Goal: Transaction & Acquisition: Purchase product/service

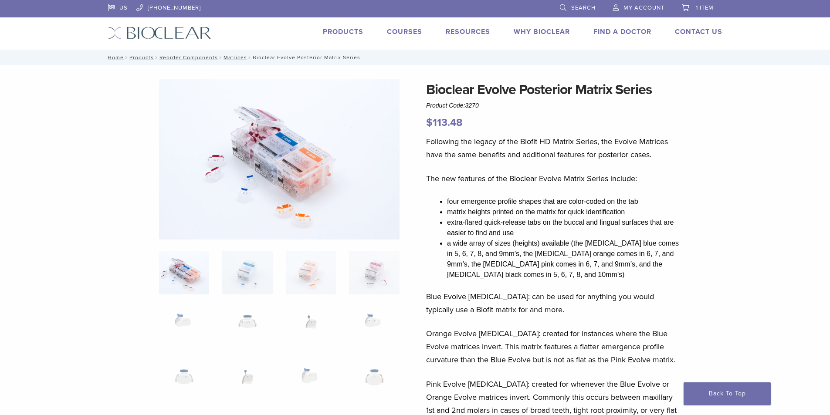
click at [558, 126] on p "$ 113.48" at bounding box center [554, 123] width 256 height 16
click at [702, 5] on span "1 item" at bounding box center [705, 7] width 18 height 7
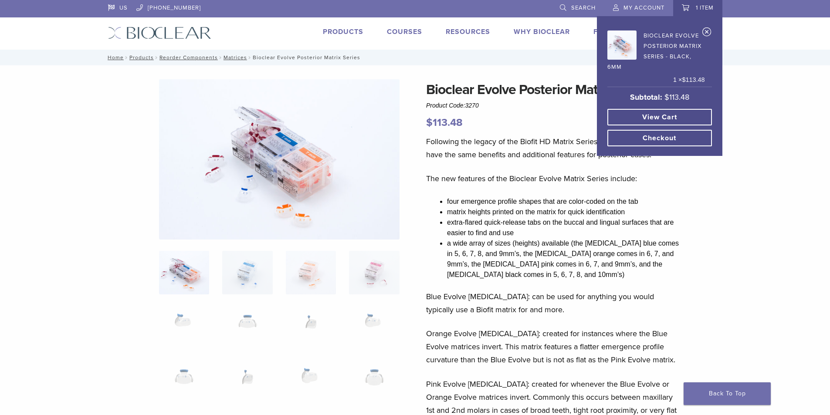
click at [670, 118] on link "View cart" at bounding box center [659, 117] width 105 height 17
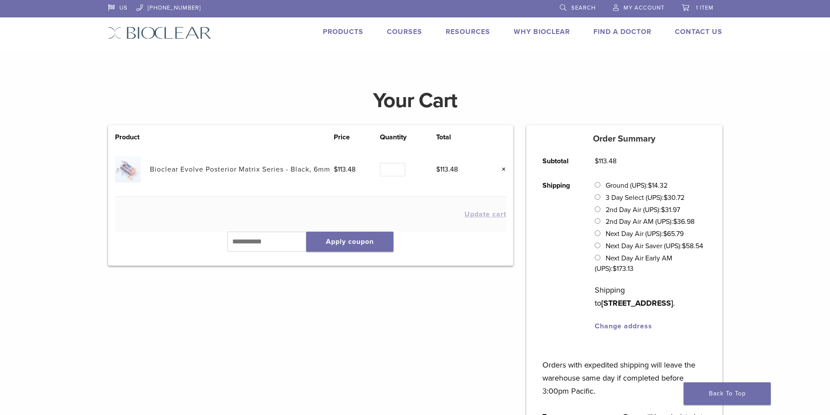
click at [285, 389] on div "Product Price Quantity Total Bioclear Evolve Posterior Matrix Series - Black, 6…" at bounding box center [311, 324] width 418 height 399
click at [22, 217] on div "Your Cart Product Price Quantity Total Bioclear Evolve Posterior Matrix Series …" at bounding box center [415, 300] width 830 height 448
click at [353, 112] on div "Your Cart" at bounding box center [416, 100] width 628 height 49
click at [345, 168] on bdi "$ 113.48" at bounding box center [345, 169] width 22 height 9
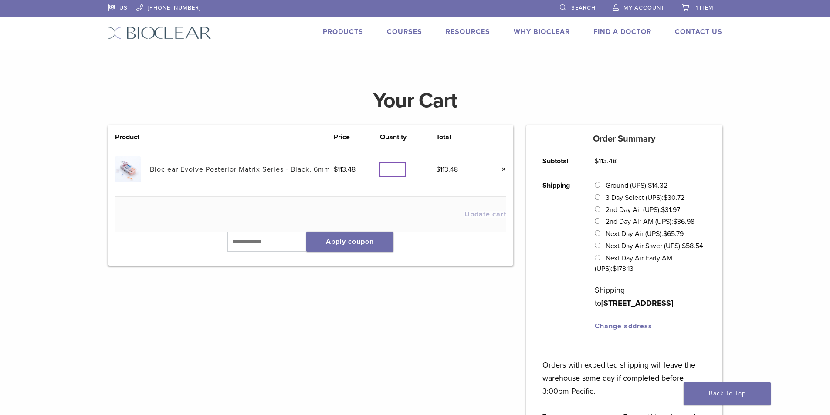
click at [397, 168] on input "*" at bounding box center [392, 170] width 25 height 14
type input "*"
click at [397, 168] on input "*" at bounding box center [392, 170] width 25 height 14
click at [133, 171] on img at bounding box center [128, 169] width 26 height 26
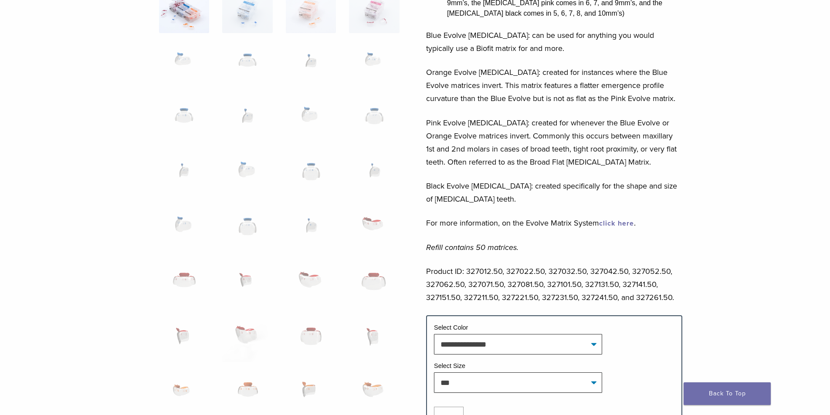
scroll to position [523, 0]
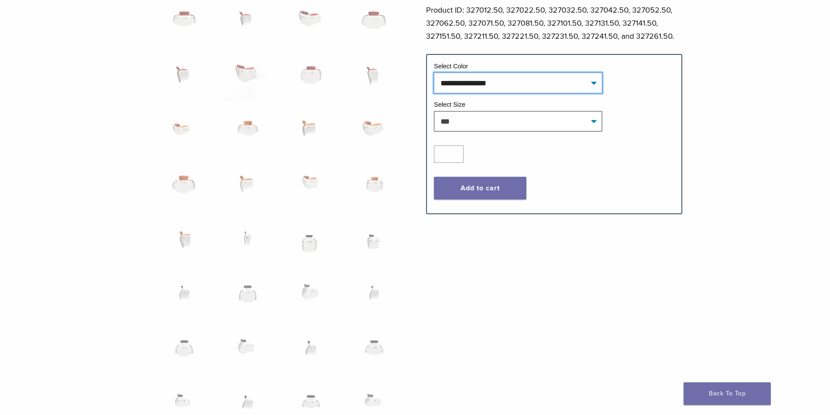
click at [477, 81] on select "**********" at bounding box center [518, 83] width 168 height 20
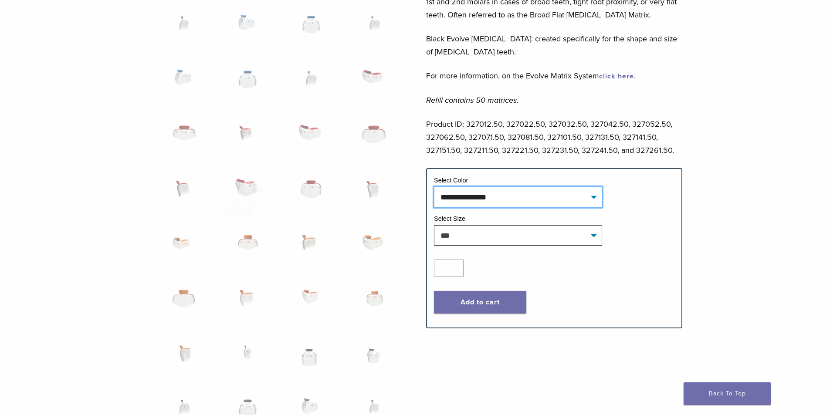
scroll to position [349, 0]
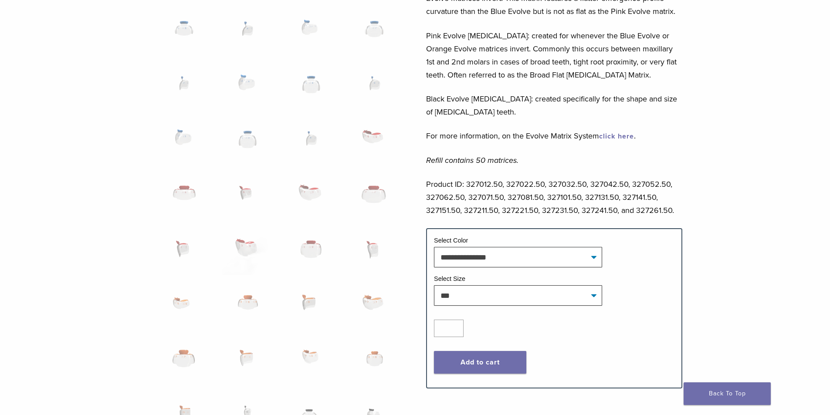
click at [623, 137] on link "click here" at bounding box center [616, 136] width 35 height 9
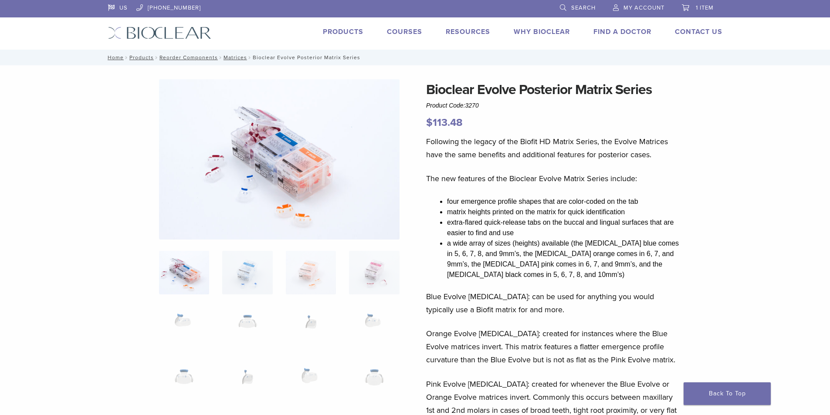
scroll to position [349, 0]
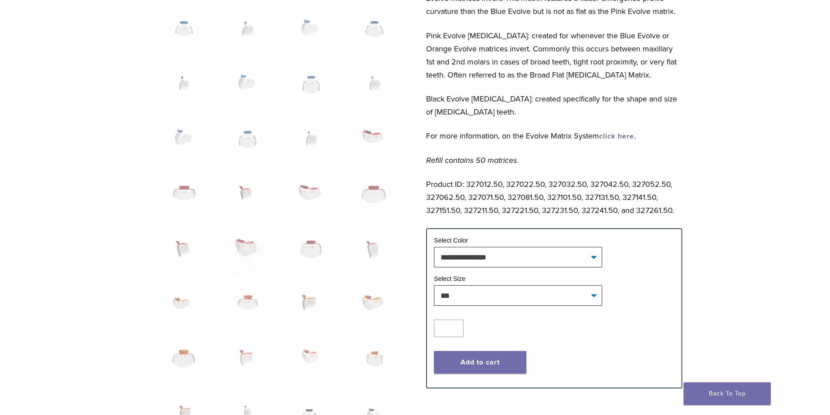
click at [599, 109] on p "Black Evolve [MEDICAL_DATA]: created specifically for the shape and size of [ME…" at bounding box center [554, 105] width 256 height 26
click at [827, 133] on div "Bioclear Evolve Posterior Matrix Series Product Code: 3270 $ 113.48 Bioclear Ev…" at bounding box center [415, 257] width 830 height 1081
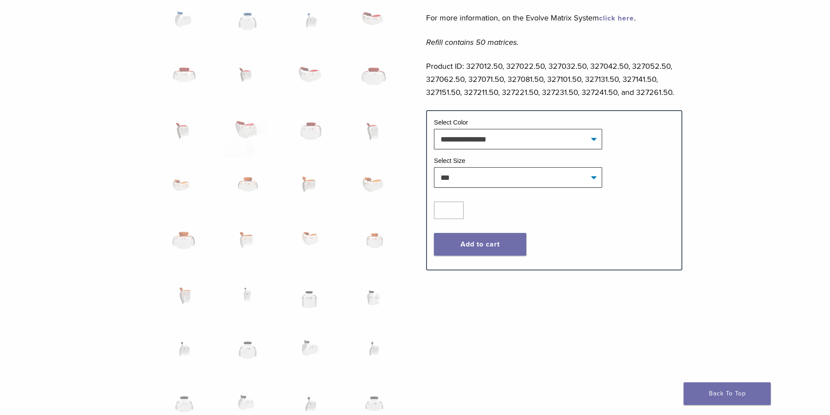
scroll to position [0, 0]
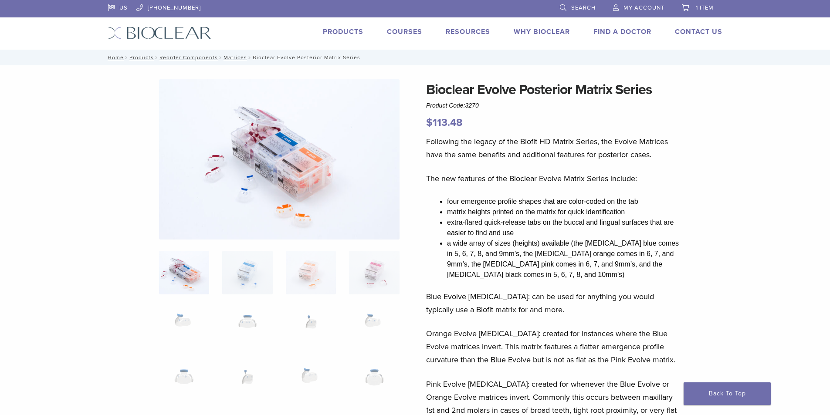
click at [577, 288] on div "Following the legacy of the Biofit HD Matrix Series, the Evolve Matrices have t…" at bounding box center [554, 356] width 256 height 442
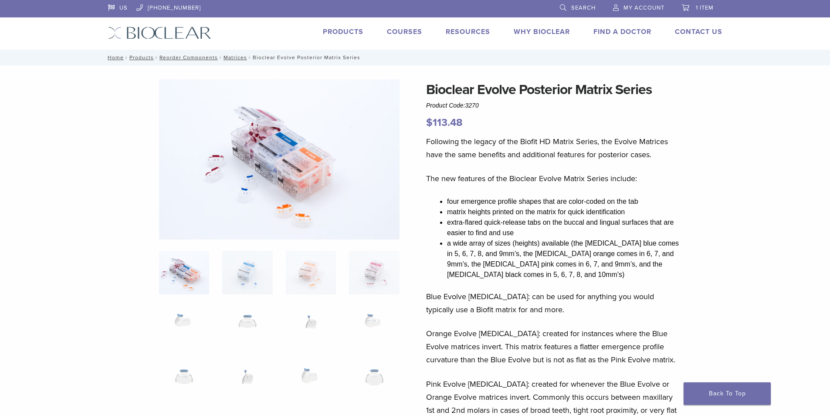
click at [705, 10] on span "1 item" at bounding box center [705, 7] width 18 height 7
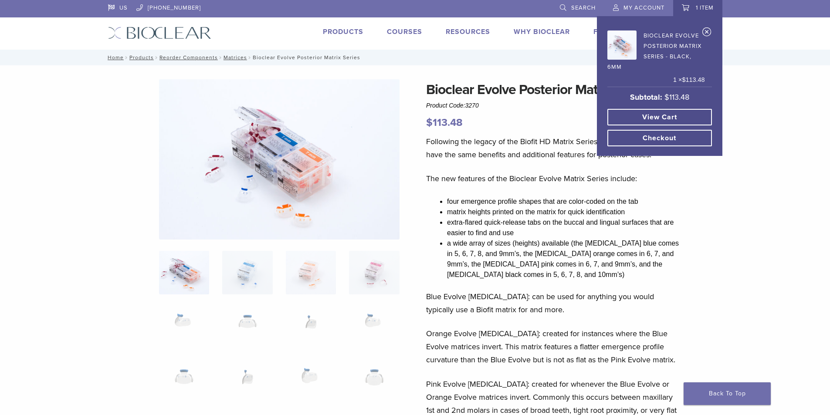
click at [662, 49] on link "Bioclear Evolve Posterior Matrix Series - Black, 6mm" at bounding box center [656, 50] width 98 height 44
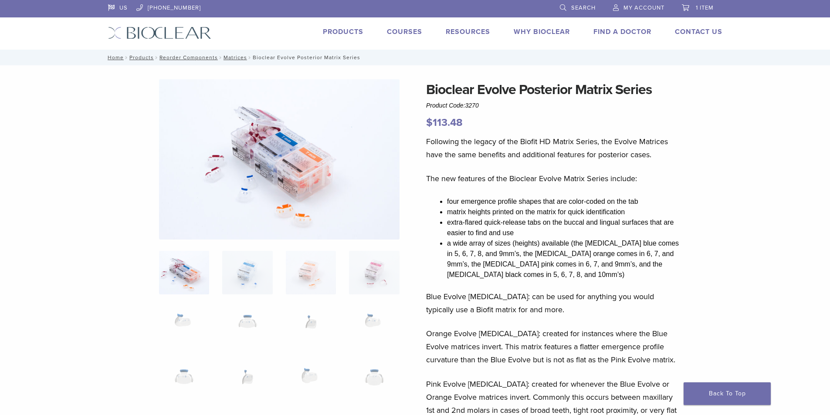
click at [641, 3] on link "My Account" at bounding box center [638, 6] width 51 height 13
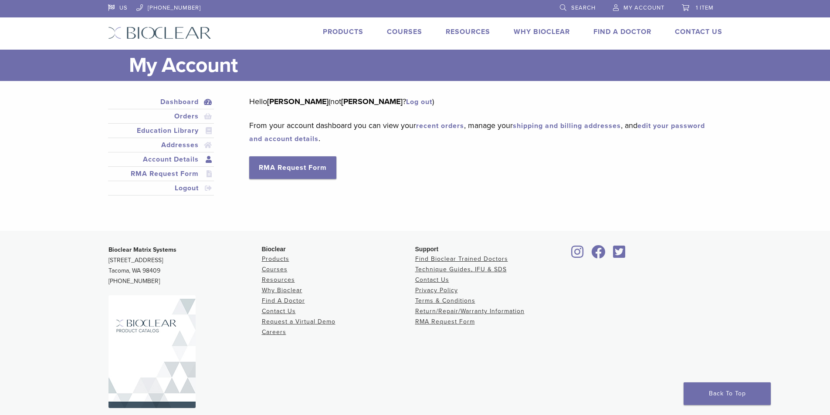
click at [198, 162] on link "Account Details" at bounding box center [161, 159] width 103 height 10
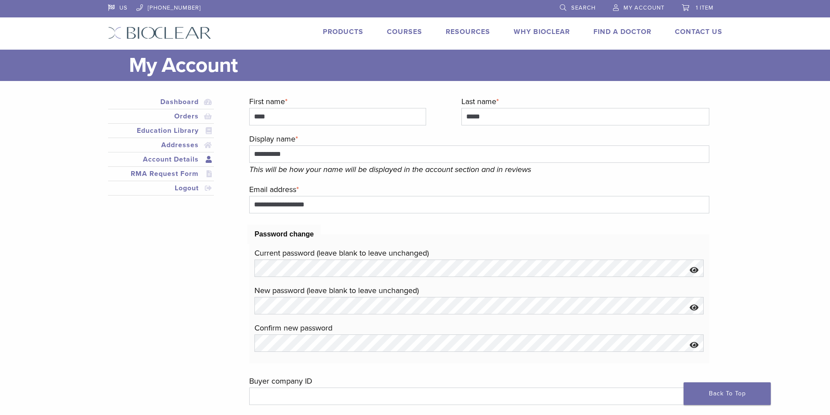
click at [196, 244] on div "**********" at bounding box center [409, 308] width 614 height 426
click at [200, 112] on link "Orders" at bounding box center [161, 116] width 103 height 10
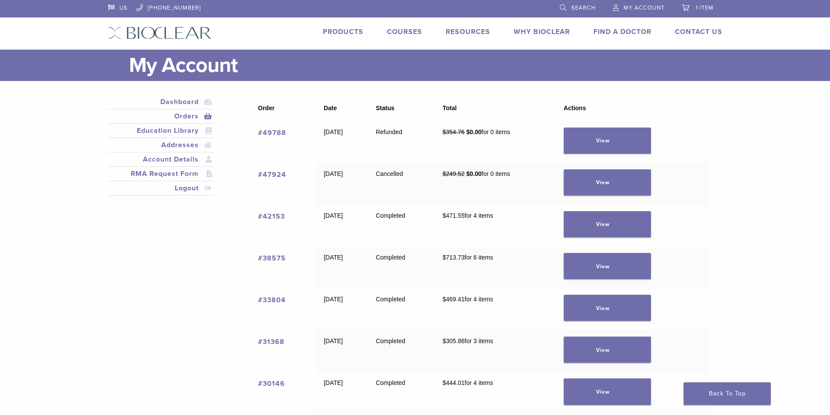
click at [265, 132] on link "#49788" at bounding box center [272, 133] width 28 height 9
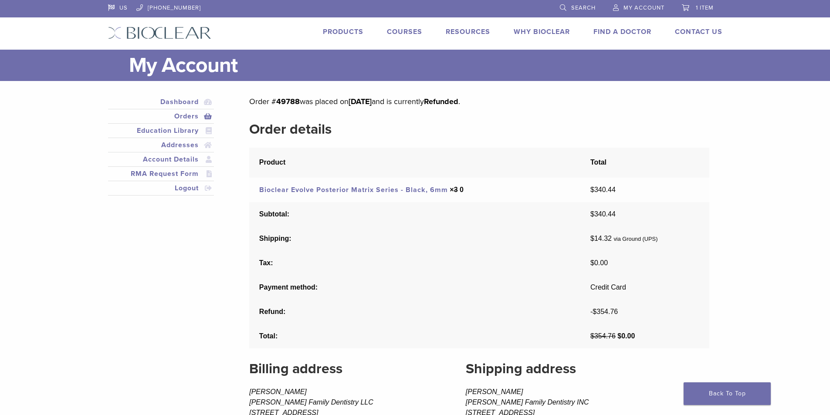
click at [610, 294] on td "Credit Card" at bounding box center [644, 287] width 129 height 24
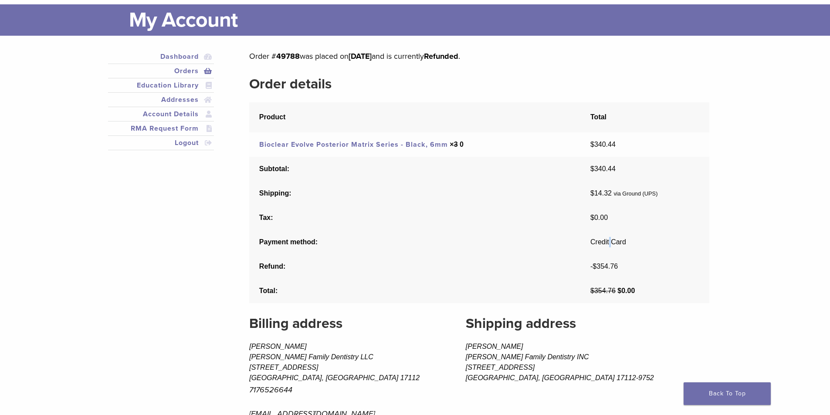
scroll to position [45, 0]
click at [703, 265] on td "- $ 354.76" at bounding box center [644, 267] width 129 height 24
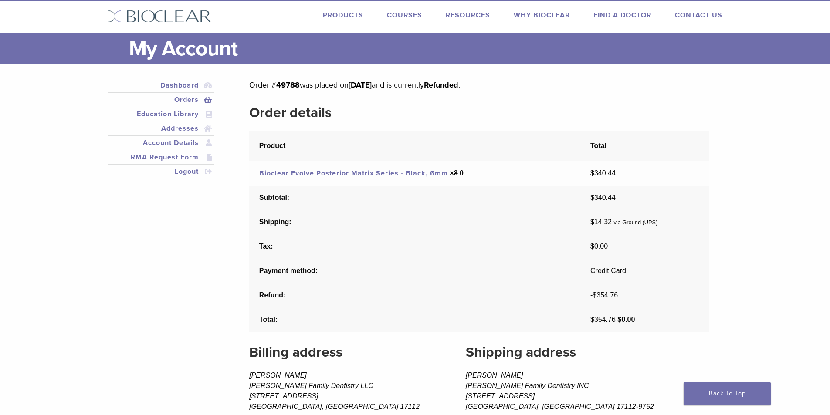
scroll to position [0, 0]
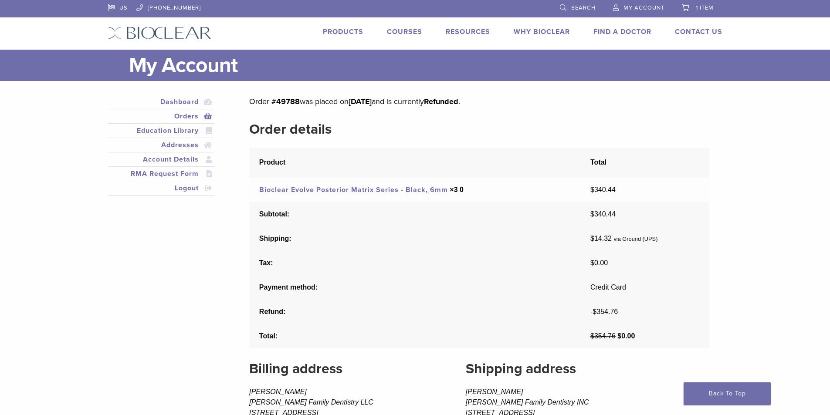
click at [692, 3] on link "1 item" at bounding box center [698, 6] width 32 height 13
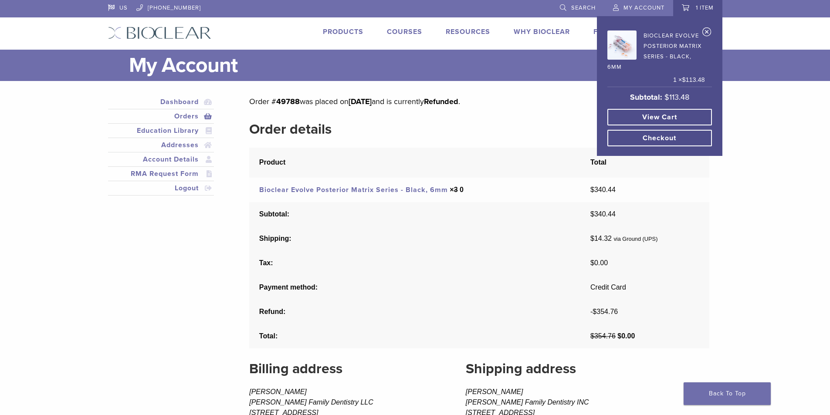
click at [670, 41] on link "Bioclear Evolve Posterior Matrix Series - Black, 6mm" at bounding box center [656, 50] width 98 height 44
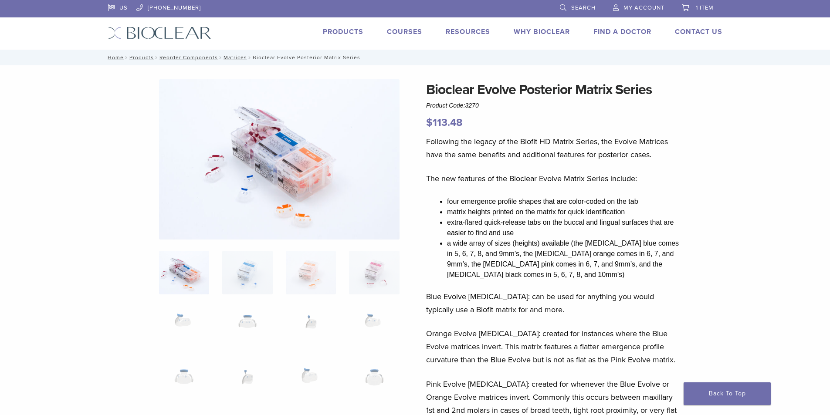
click at [692, 4] on link "1 item" at bounding box center [698, 6] width 32 height 13
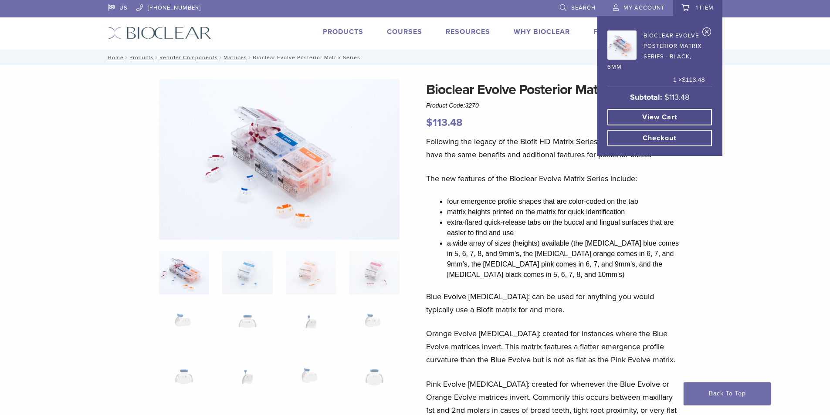
click at [651, 140] on link "Checkout" at bounding box center [659, 138] width 105 height 17
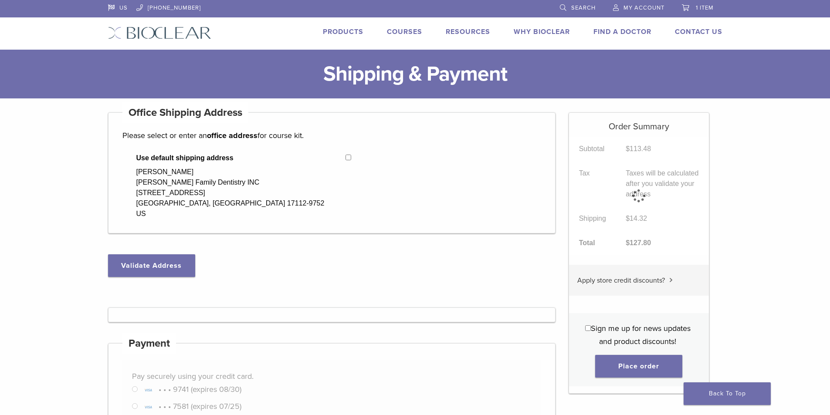
select select "**"
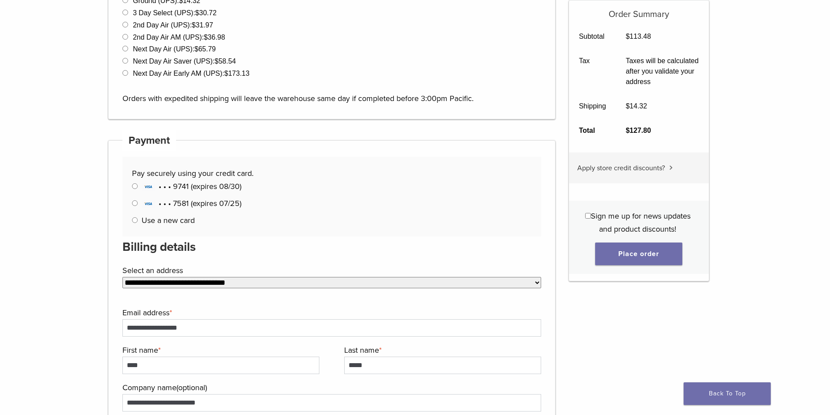
scroll to position [305, 0]
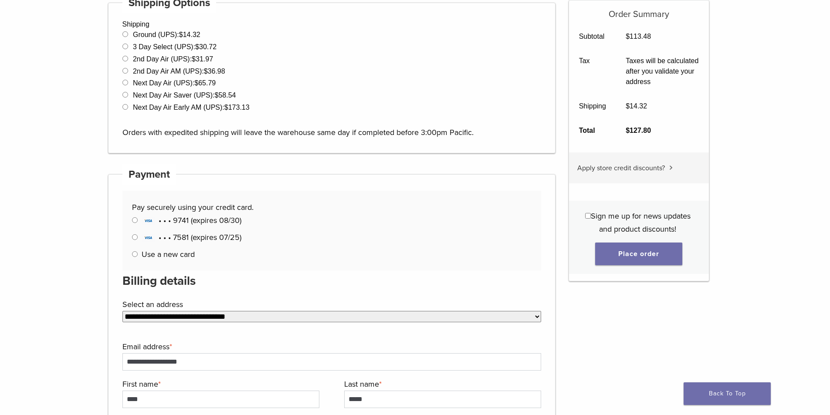
click at [77, 324] on main "**********" at bounding box center [415, 317] width 830 height 1049
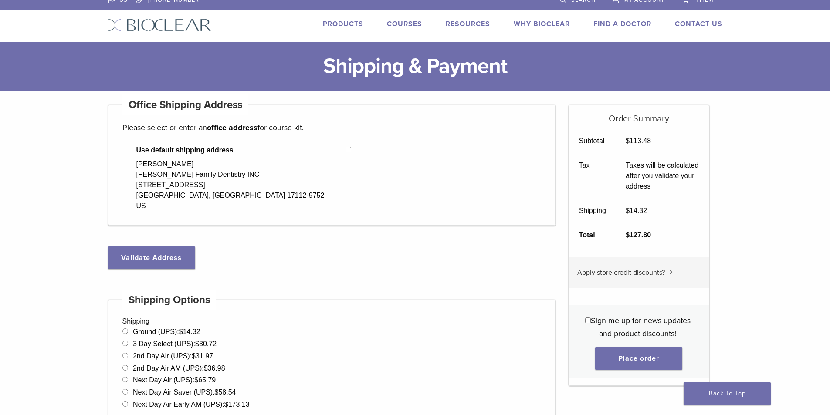
scroll to position [0, 0]
